Goal: Information Seeking & Learning: Learn about a topic

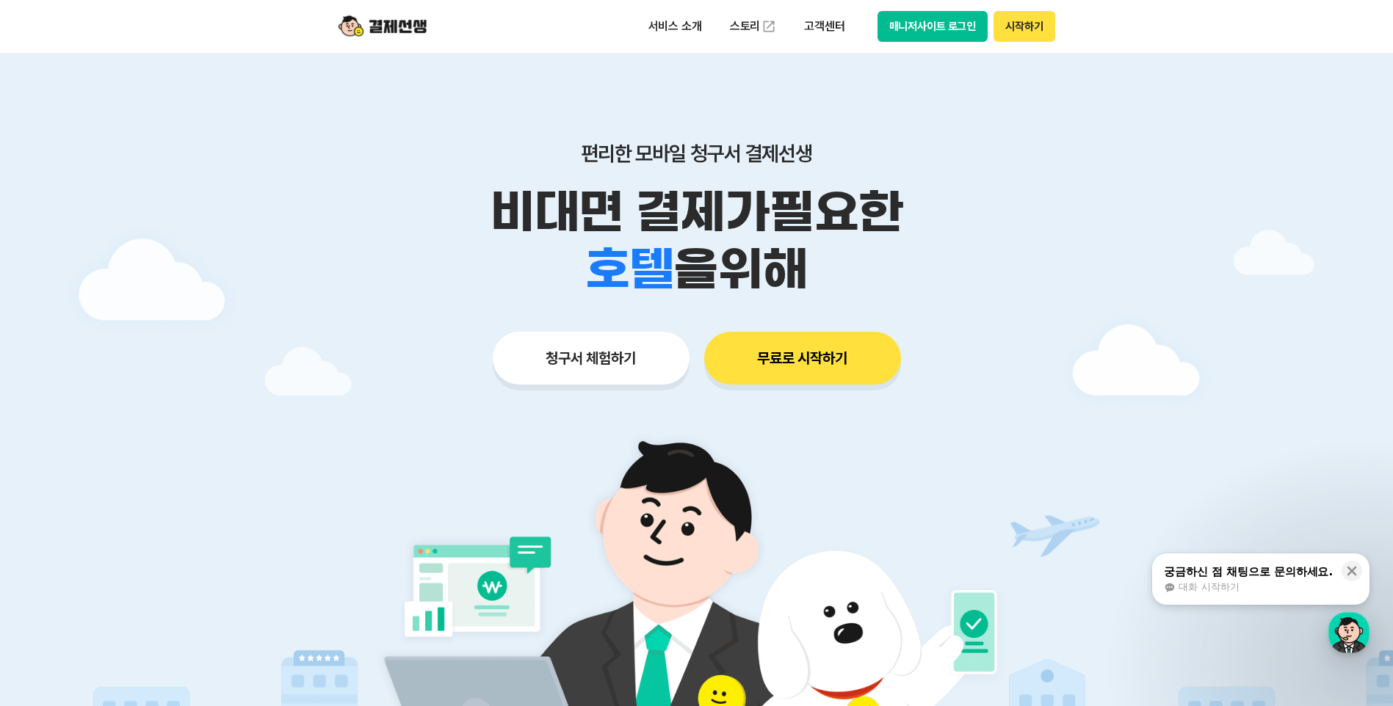
click at [952, 25] on button "매니저사이트 로그인" at bounding box center [932, 26] width 111 height 31
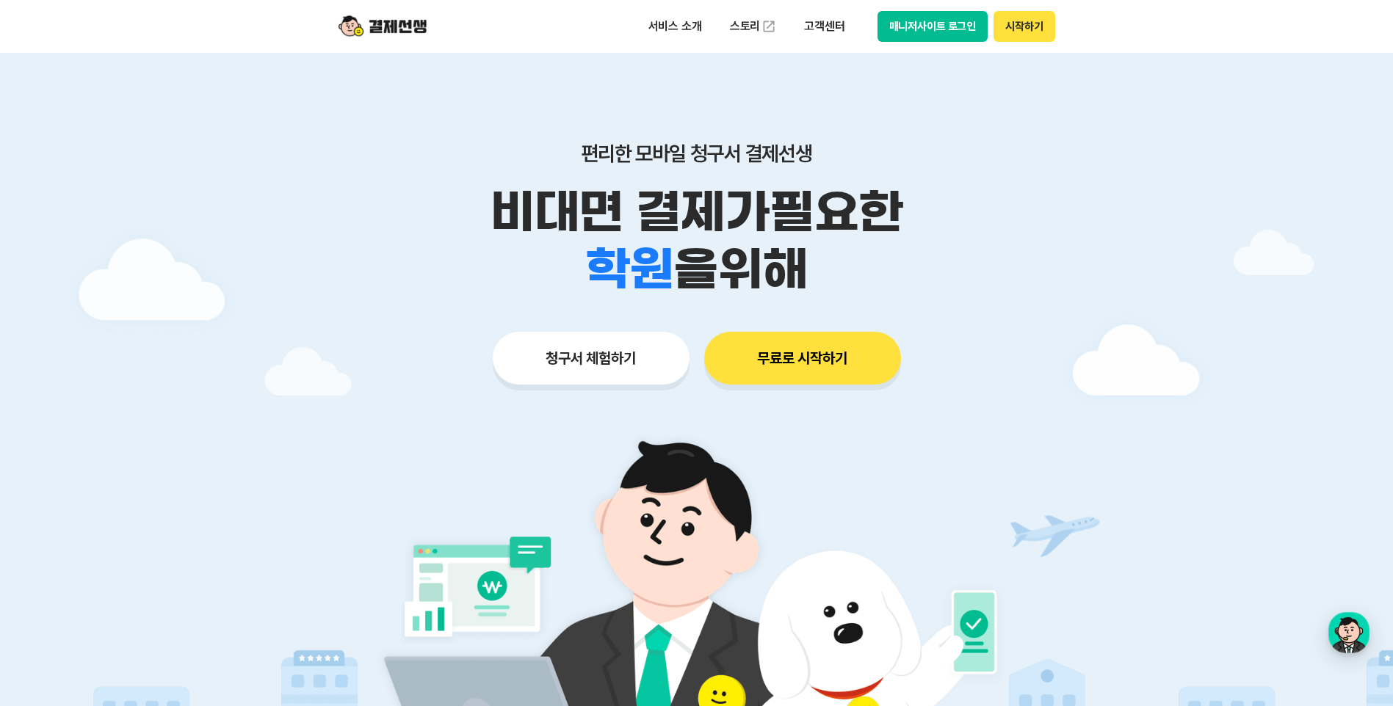
drag, startPoint x: 617, startPoint y: 40, endPoint x: 654, endPoint y: 46, distance: 37.2
click at [624, 42] on div "서비스 소개 스토리 고객센터 매니저사이트 로그인 시작하기" at bounding box center [697, 26] width 752 height 53
click at [669, 29] on p "서비스 소개" at bounding box center [675, 26] width 74 height 26
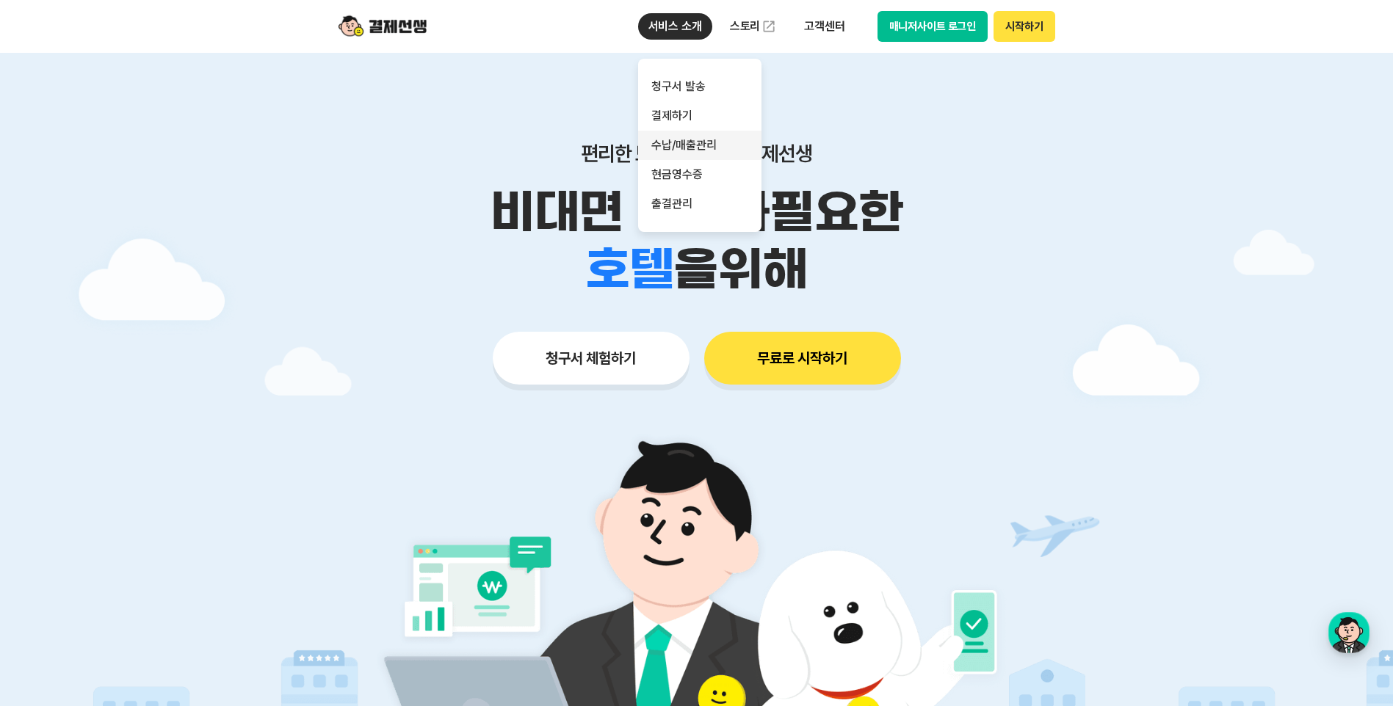
click at [729, 138] on link "수납/매출관리" at bounding box center [699, 145] width 123 height 29
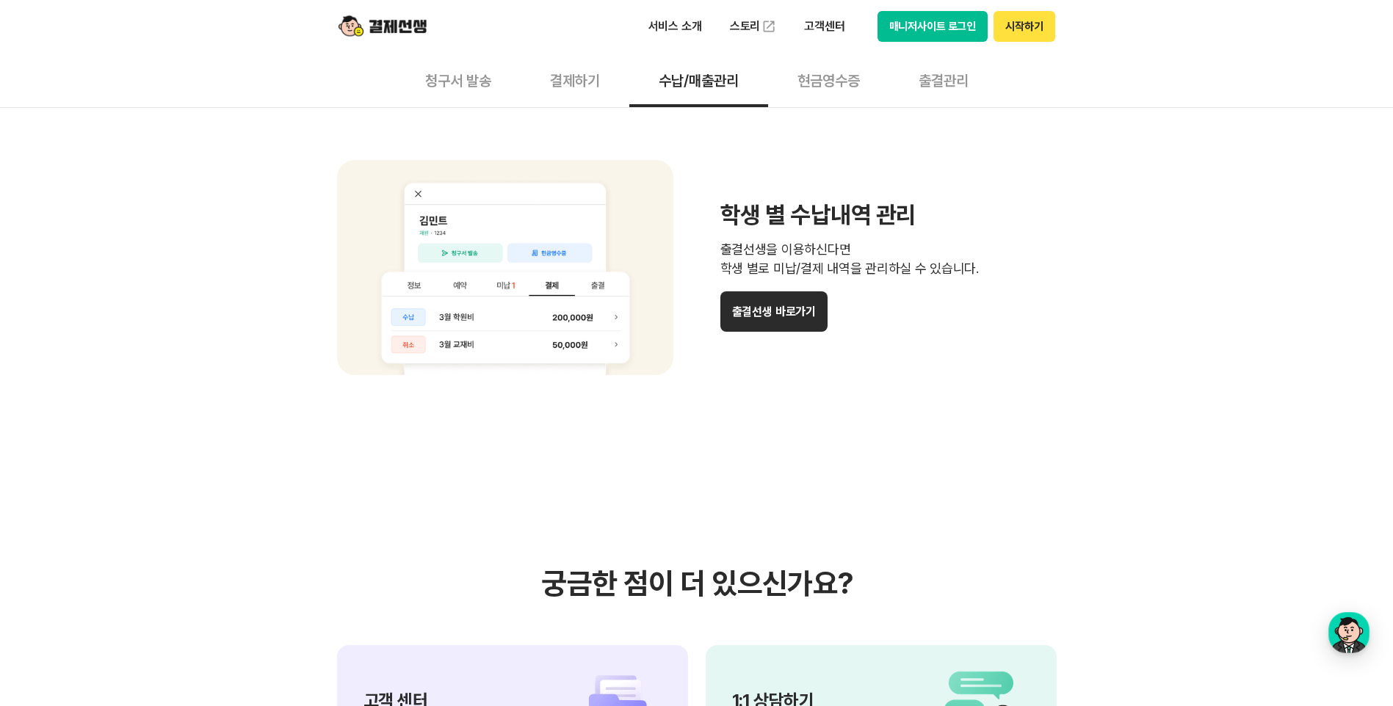
scroll to position [1175, 0]
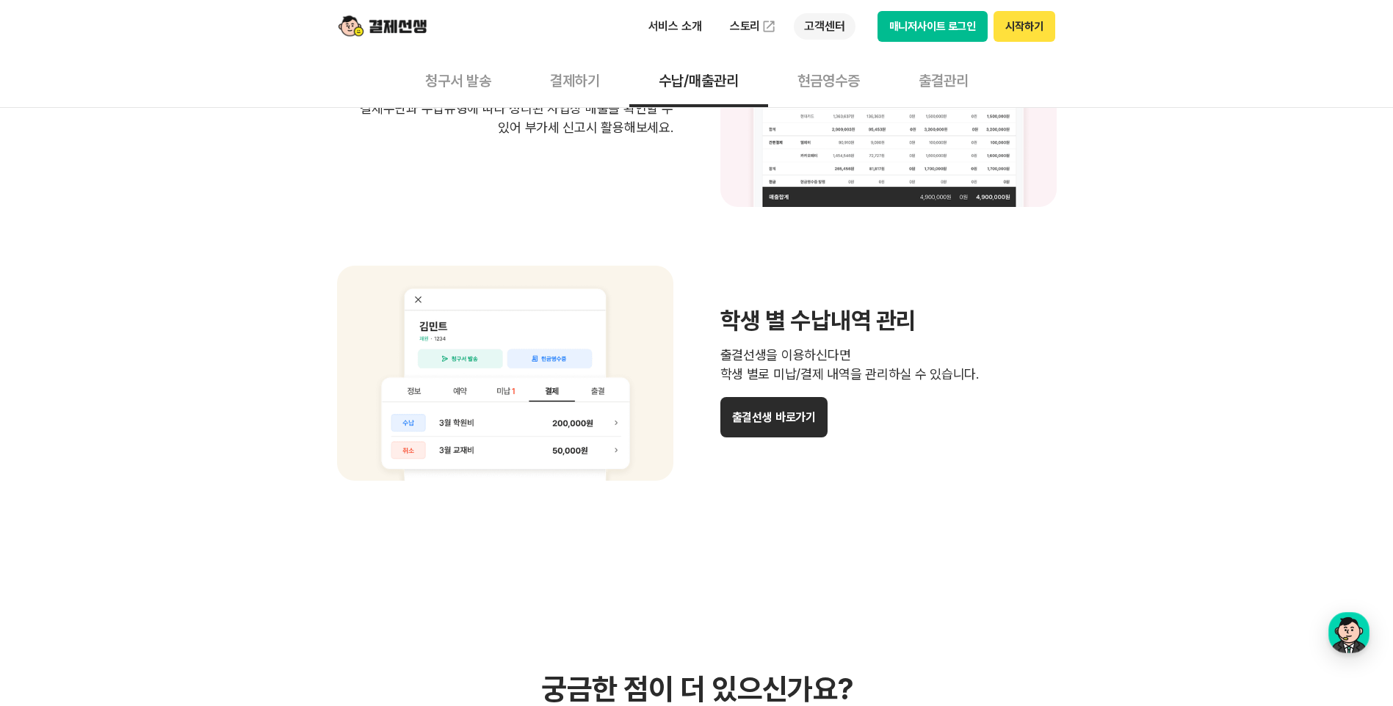
click at [816, 28] on p "고객센터" at bounding box center [824, 26] width 61 height 26
click at [830, 124] on link "이용 가이드" at bounding box center [855, 117] width 123 height 32
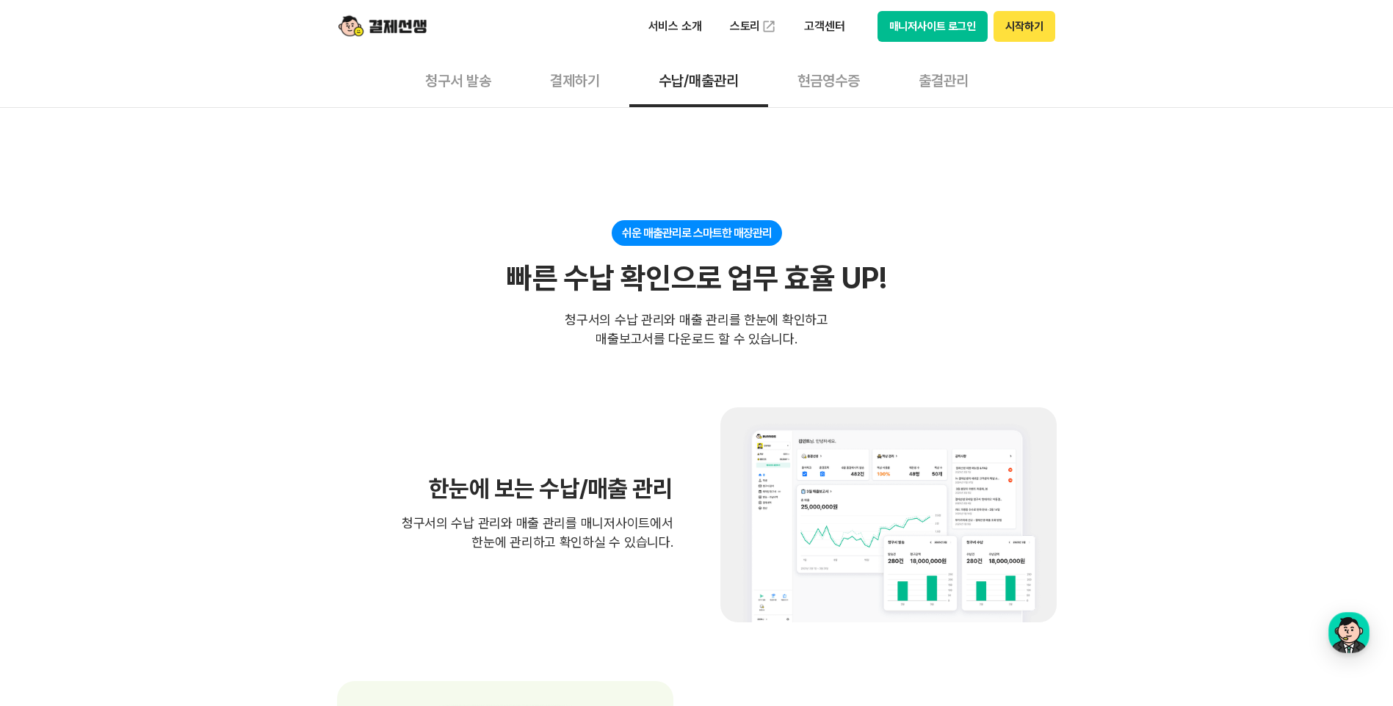
scroll to position [0, 0]
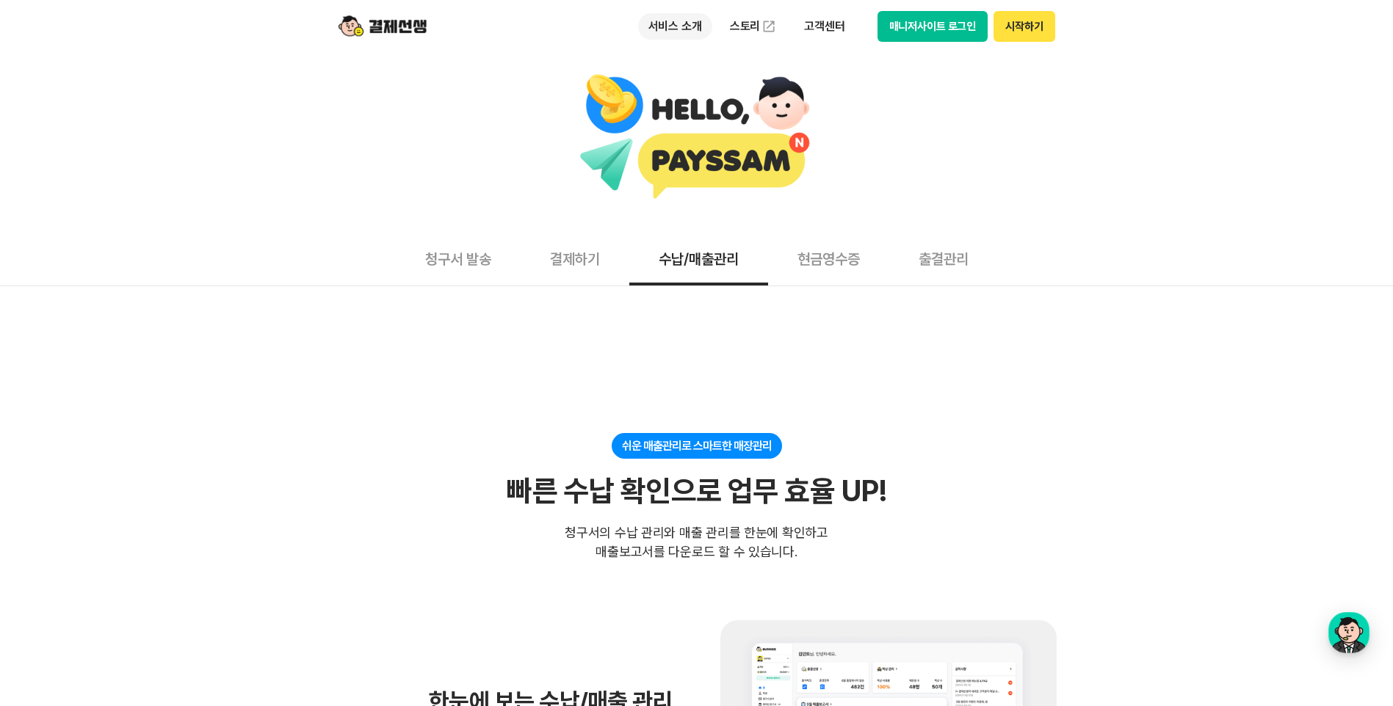
click at [661, 37] on p "서비스 소개" at bounding box center [675, 26] width 74 height 26
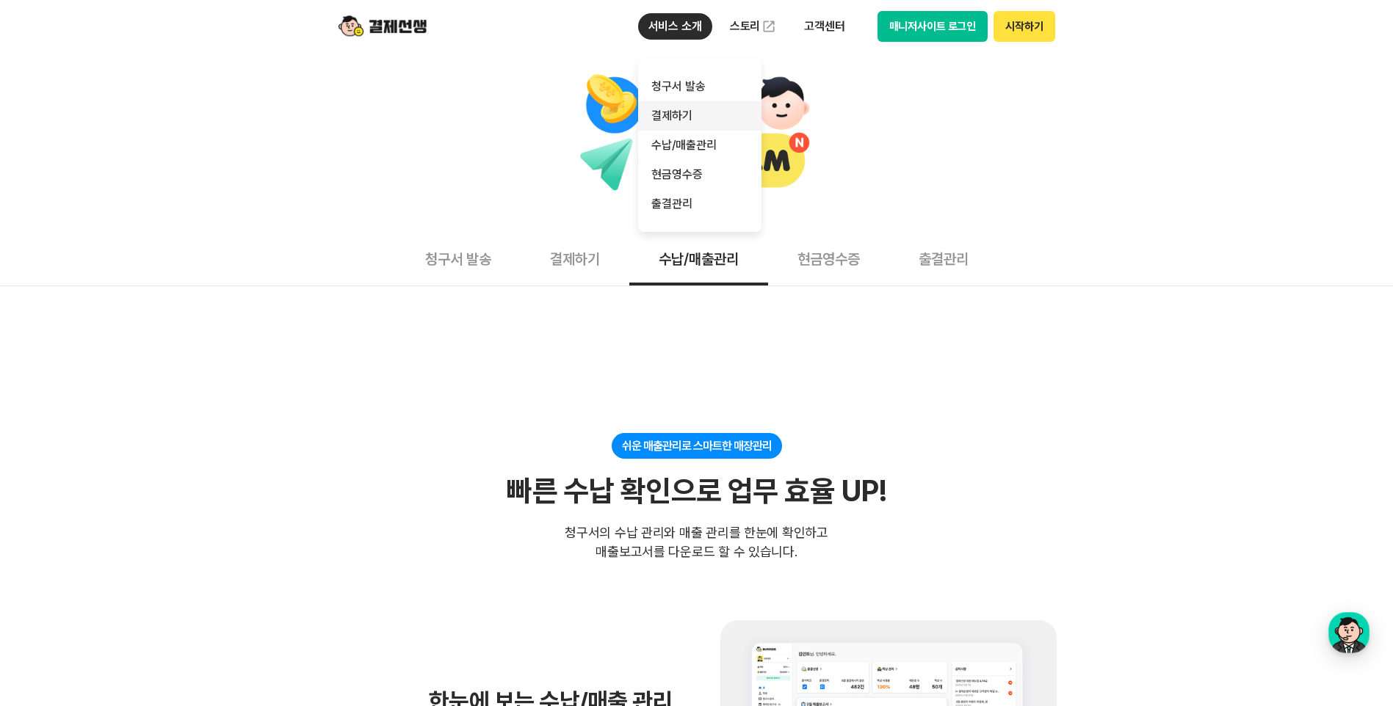
drag, startPoint x: 694, startPoint y: 113, endPoint x: 684, endPoint y: 118, distance: 11.5
click at [694, 113] on link "결제하기" at bounding box center [699, 115] width 123 height 29
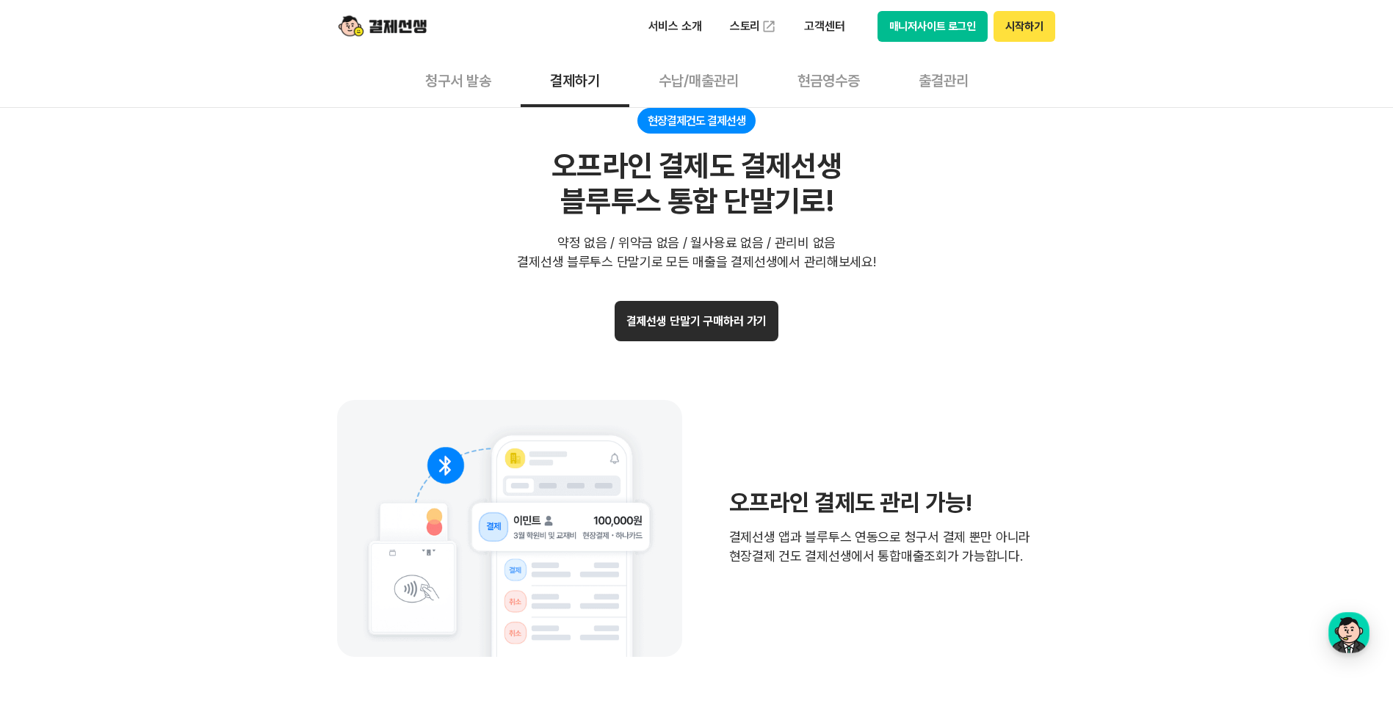
scroll to position [2761, 0]
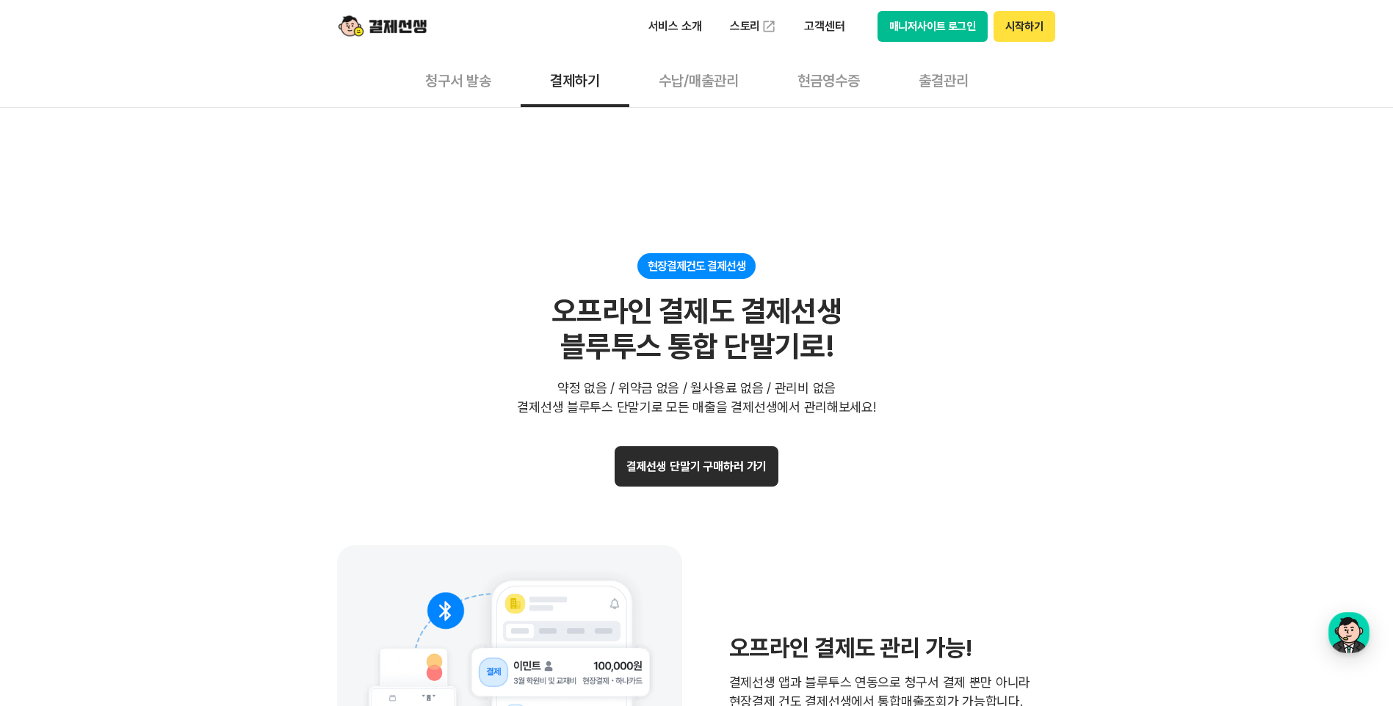
click at [742, 464] on button "결제선생 단말기 구매하러 가기" at bounding box center [697, 466] width 164 height 40
